Goal: Task Accomplishment & Management: Complete application form

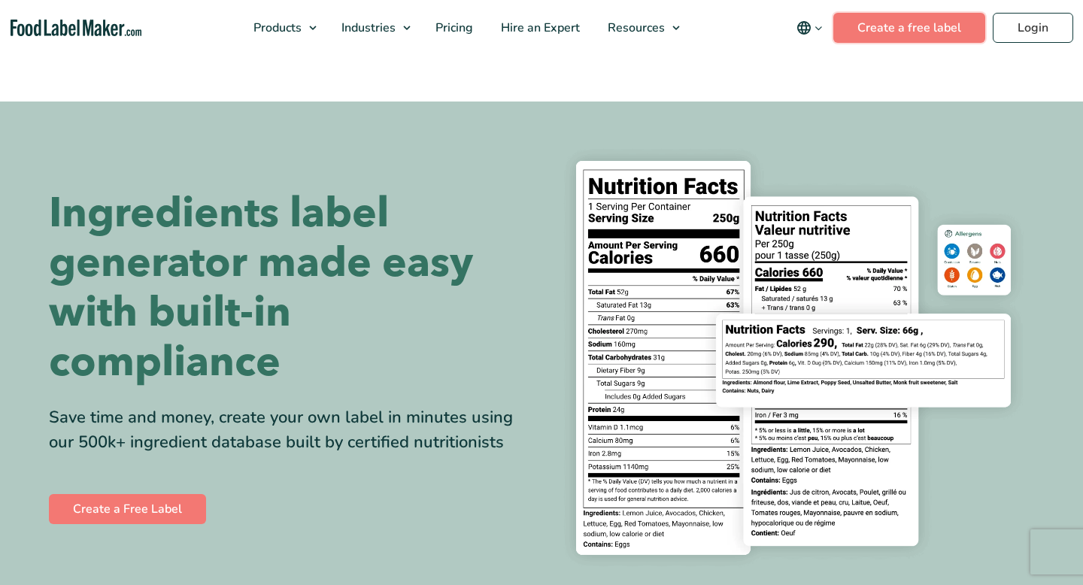
click at [924, 30] on header "Buy Now & Save Products Food Nutrition Labelling Supplements Formulation & Labe…" at bounding box center [541, 28] width 1083 height 56
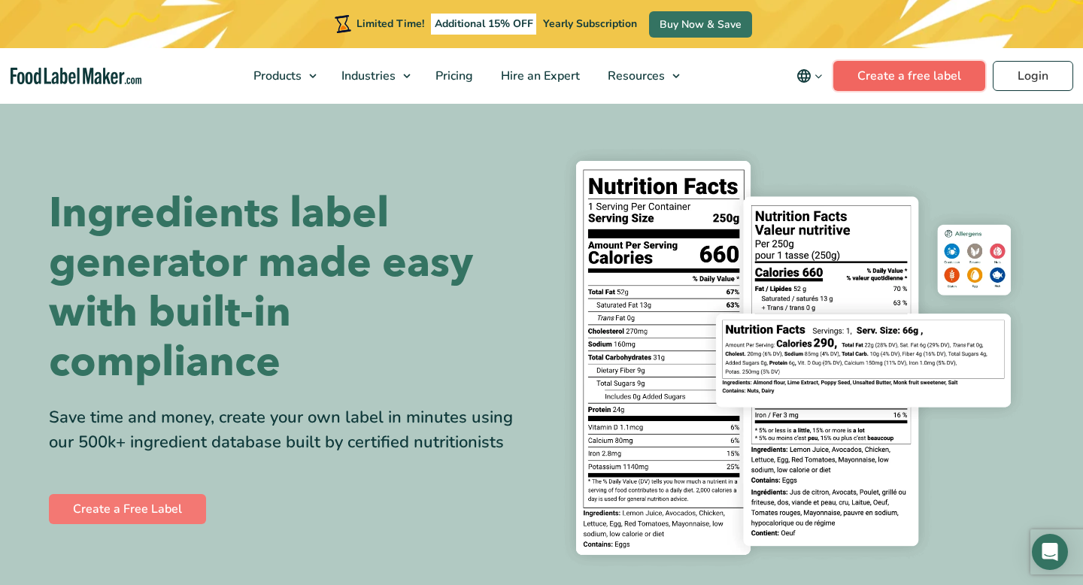
click at [888, 79] on link "Create a free label" at bounding box center [909, 76] width 152 height 30
click at [880, 79] on link "Create a free label" at bounding box center [909, 76] width 152 height 30
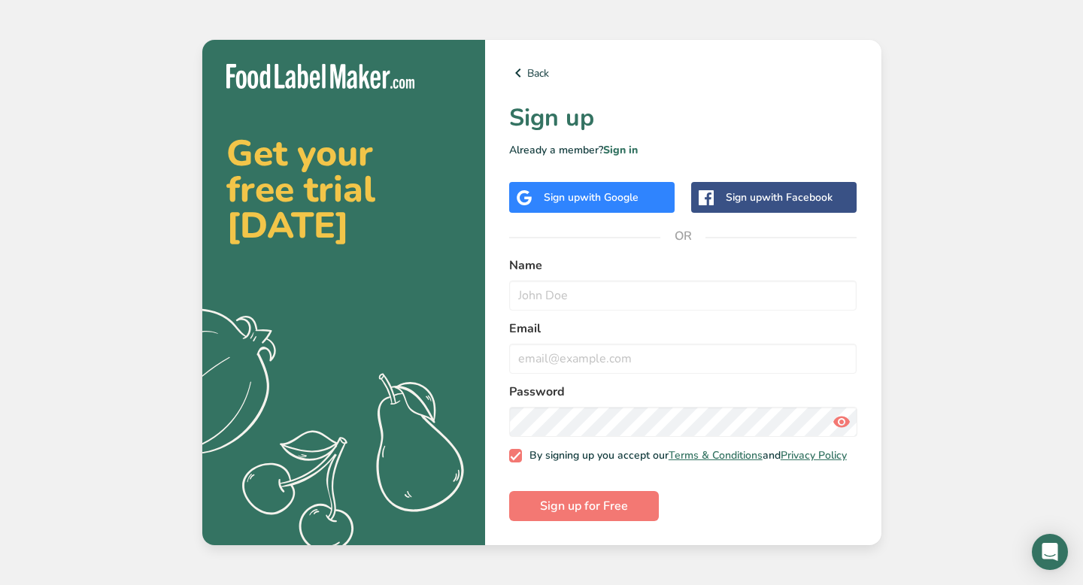
click at [556, 192] on div "Sign up with Google" at bounding box center [591, 197] width 95 height 16
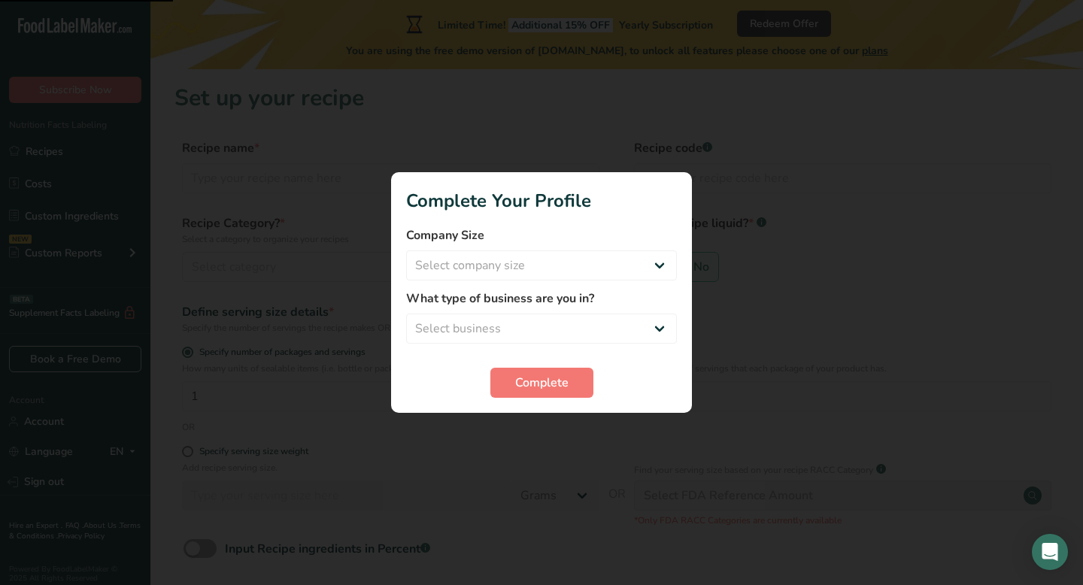
click at [547, 398] on section "Complete Your Profile Company Size Select company size Fewer than 10 Employees …" at bounding box center [541, 292] width 301 height 241
click at [549, 388] on span "Complete" at bounding box center [541, 383] width 53 height 18
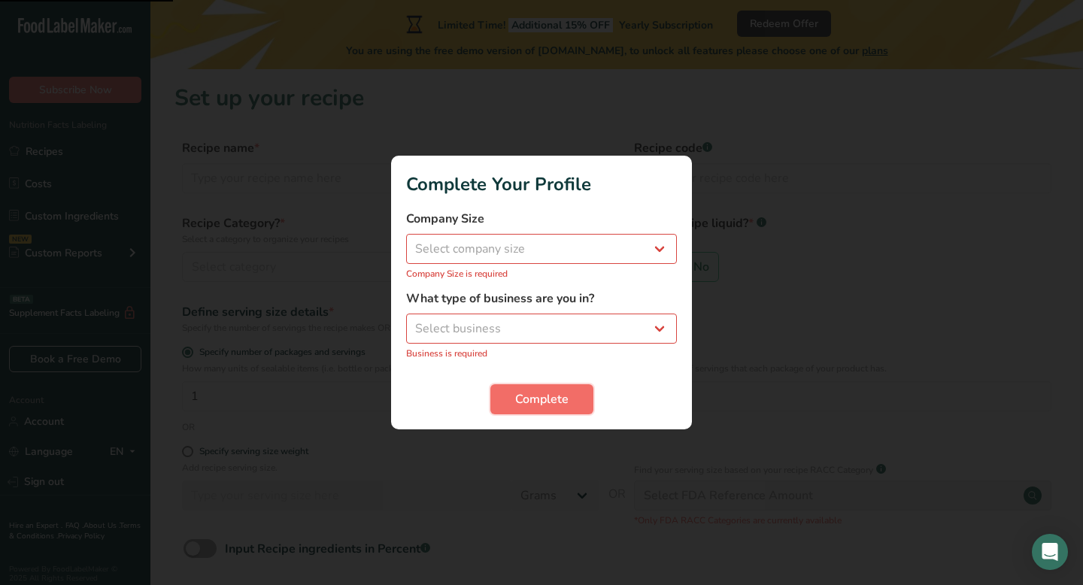
click at [549, 388] on button "Complete" at bounding box center [541, 399] width 103 height 30
click at [514, 233] on div "Company Size Select company size Fewer than 10 Employees 10 to 50 Employees 51 …" at bounding box center [541, 245] width 271 height 71
click at [512, 245] on select "Select company size Fewer than 10 Employees 10 to 50 Employees 51 to 500 Employ…" at bounding box center [541, 249] width 271 height 30
select select "1"
click at [406, 242] on select "Select company size Fewer than 10 Employees 10 to 50 Employees 51 to 500 Employ…" at bounding box center [541, 249] width 271 height 30
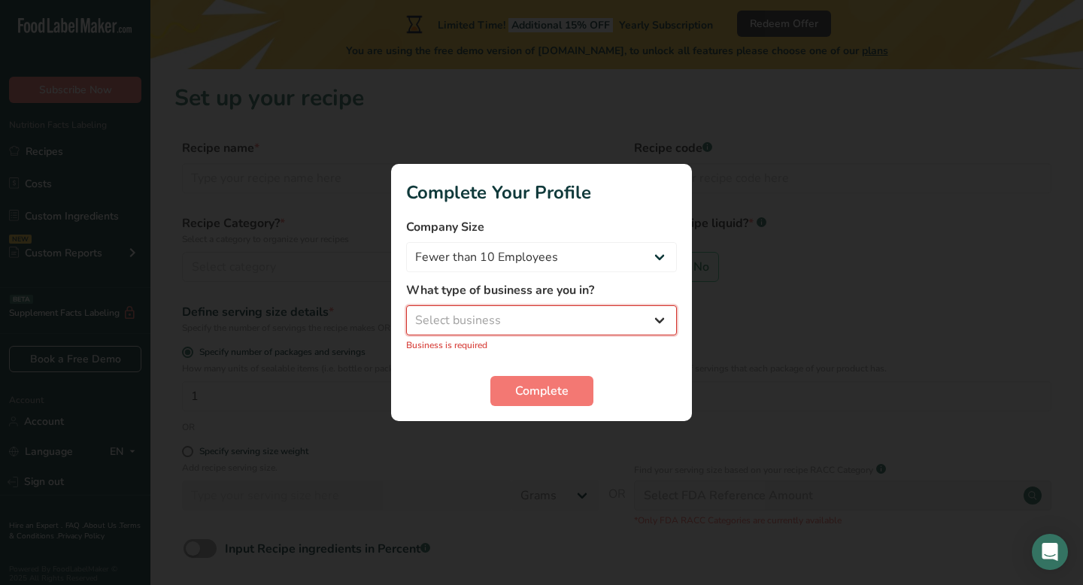
click at [495, 308] on select "Select business Packaged Food Manufacturer Restaurant & Cafe Bakery Meal Plans …" at bounding box center [541, 320] width 271 height 30
select select "1"
click at [406, 314] on select "Select business Packaged Food Manufacturer Restaurant & Cafe Bakery Meal Plans …" at bounding box center [541, 320] width 271 height 30
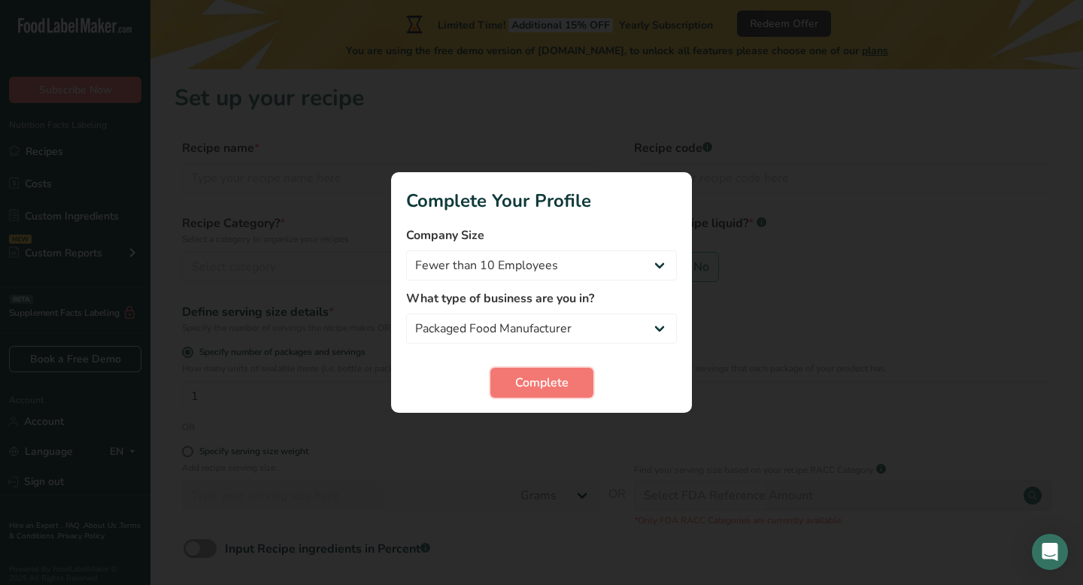
click at [534, 382] on span "Complete" at bounding box center [541, 383] width 53 height 18
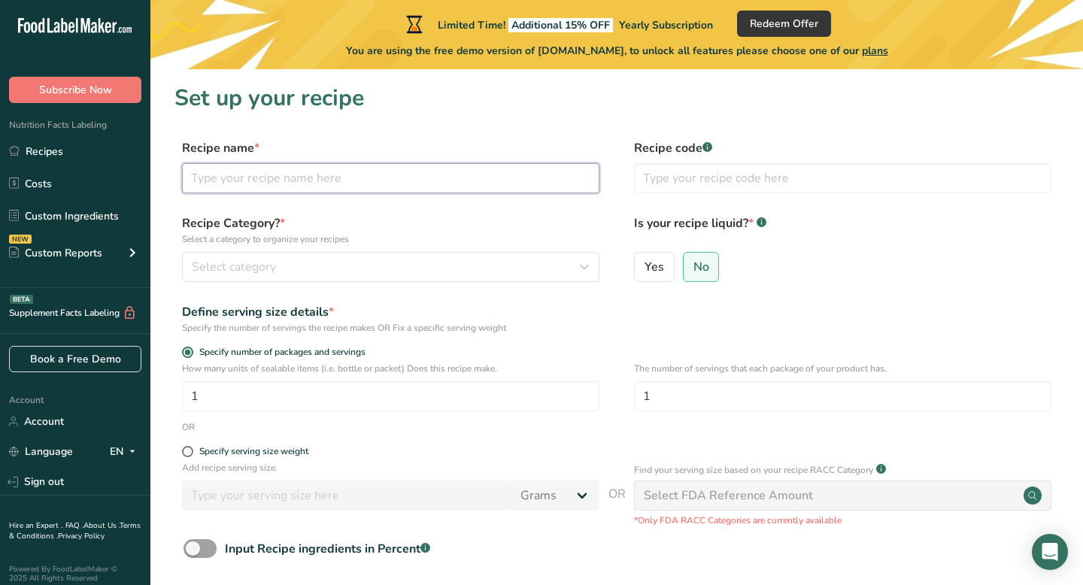
click at [312, 171] on input "text" at bounding box center [390, 178] width 417 height 30
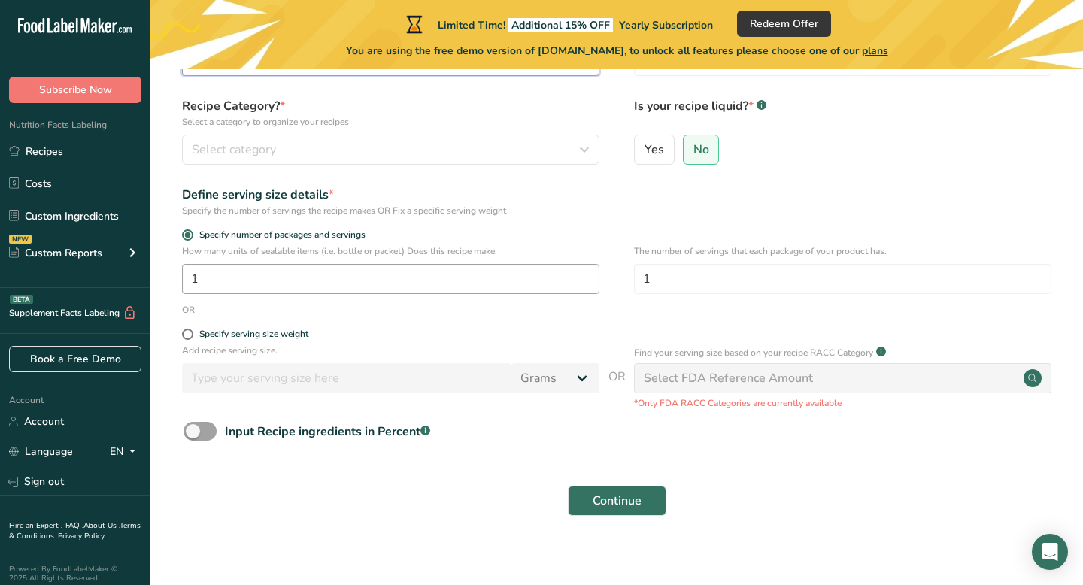
scroll to position [129, 0]
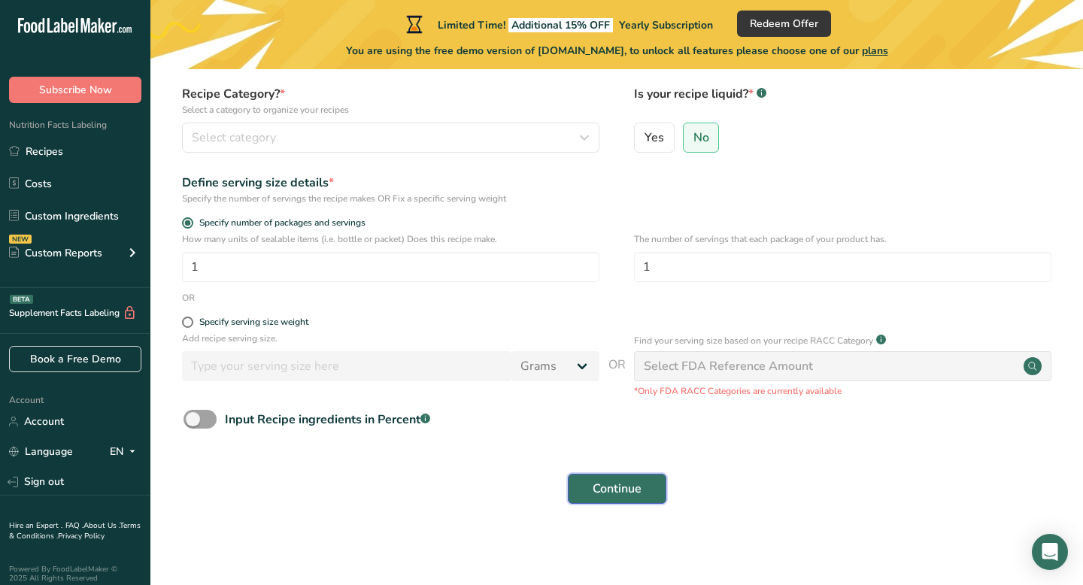
click at [632, 490] on span "Continue" at bounding box center [616, 489] width 49 height 18
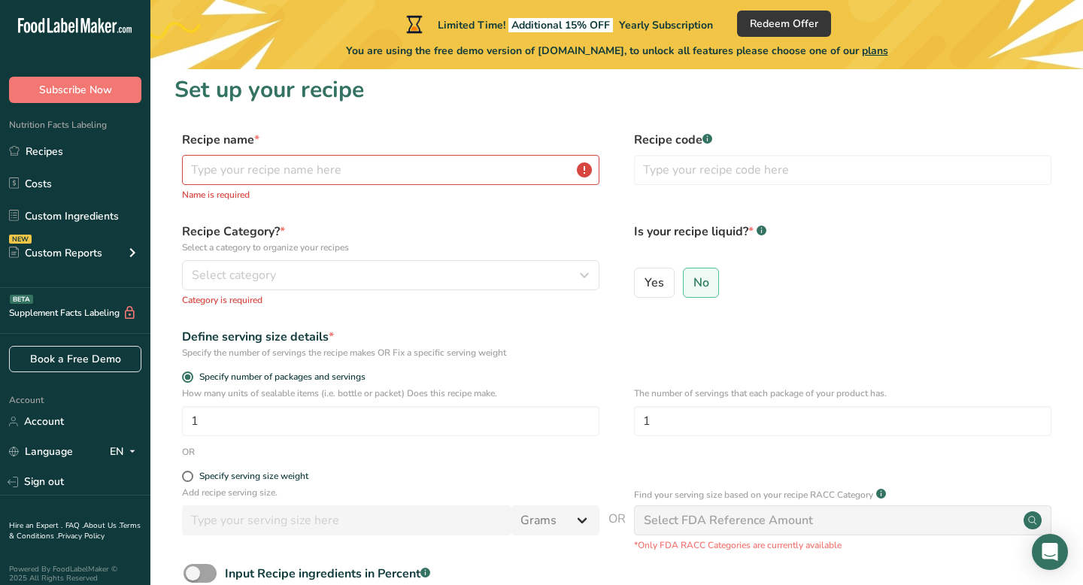
scroll to position [0, 0]
